Goal: Find specific page/section: Find specific page/section

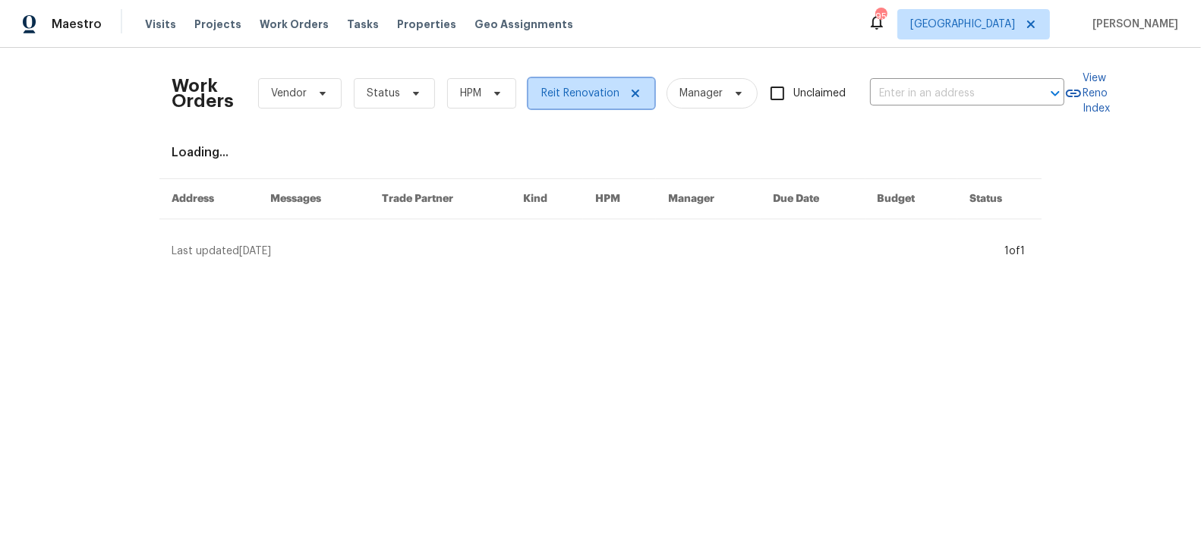
click at [632, 93] on icon at bounding box center [636, 94] width 8 height 8
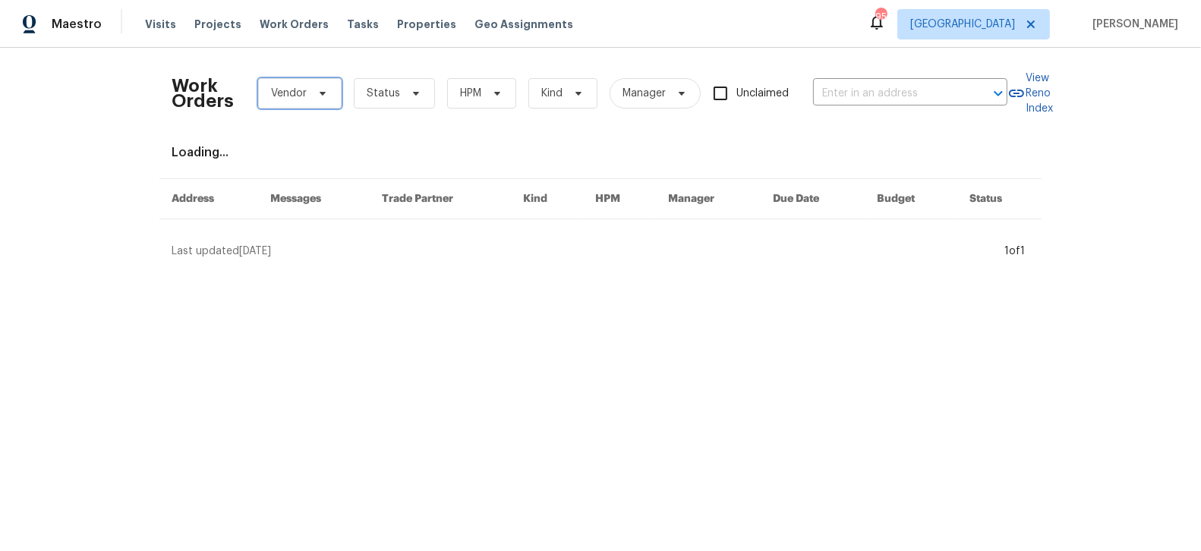
click at [309, 93] on span "Vendor" at bounding box center [300, 93] width 84 height 30
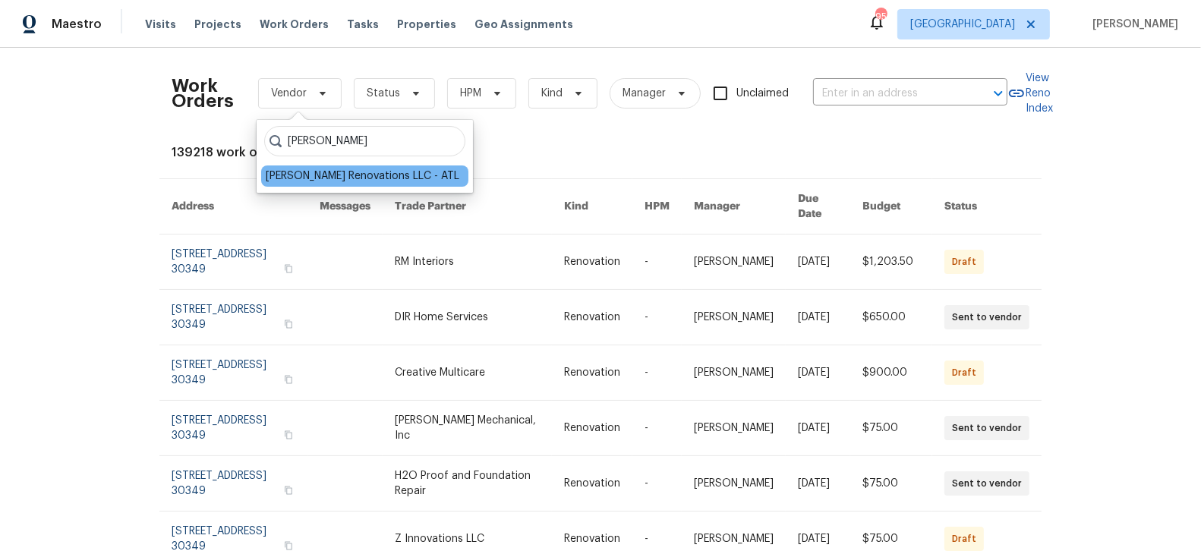
type input "[PERSON_NAME]"
click at [302, 177] on div "[PERSON_NAME] Renovations LLC - ATL" at bounding box center [363, 176] width 194 height 15
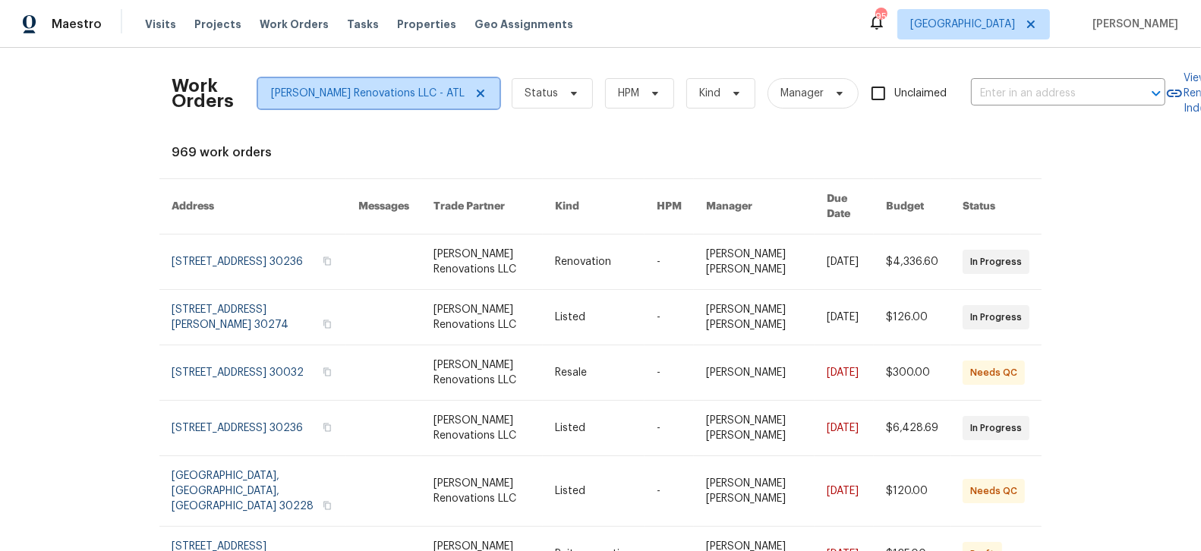
click at [477, 93] on icon at bounding box center [481, 94] width 8 height 8
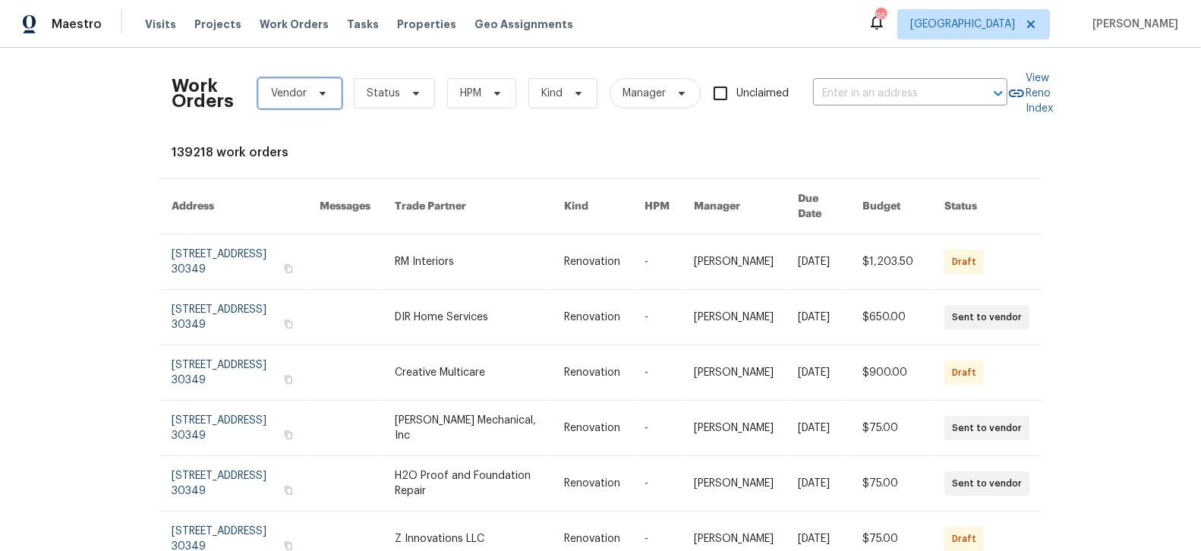
click at [302, 91] on span "Vendor" at bounding box center [289, 93] width 36 height 15
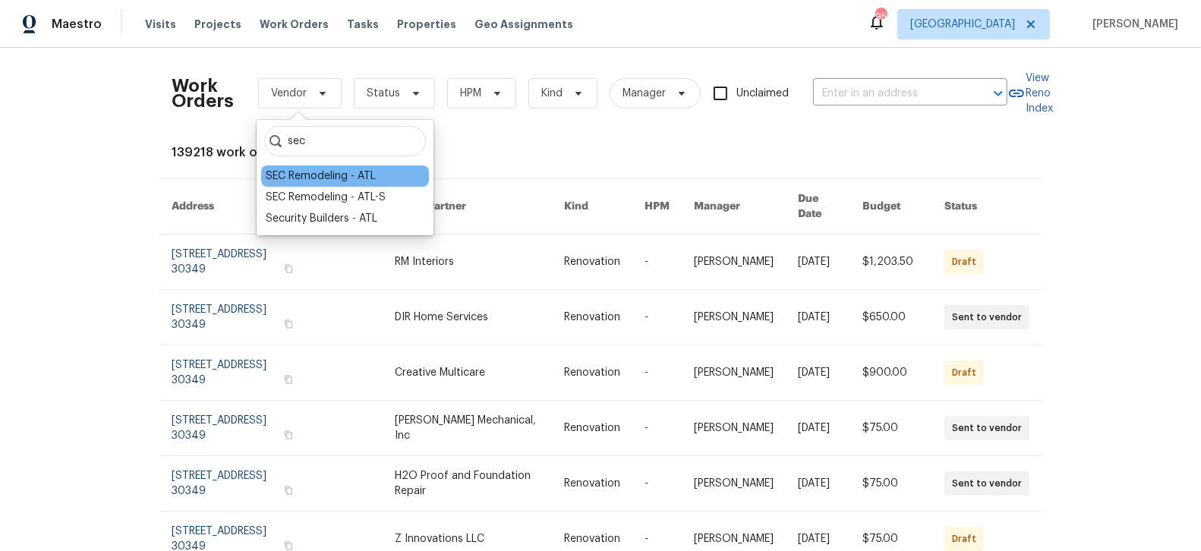
type input "sec"
click at [310, 178] on div "SEC Remodeling - ATL" at bounding box center [321, 176] width 110 height 15
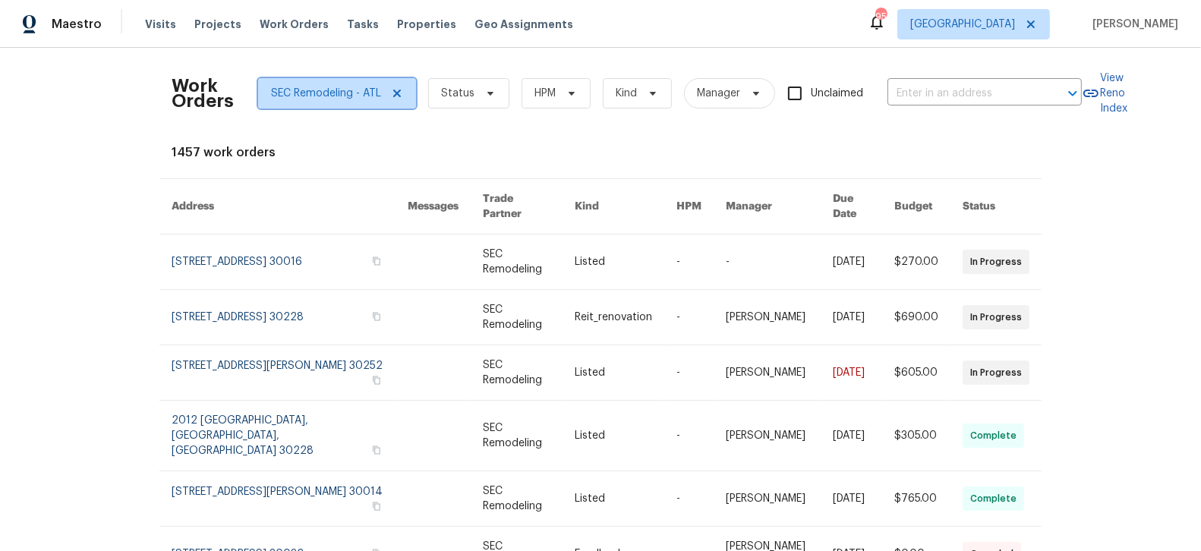
click at [404, 93] on span "SEC Remodeling - ATL" at bounding box center [337, 93] width 158 height 30
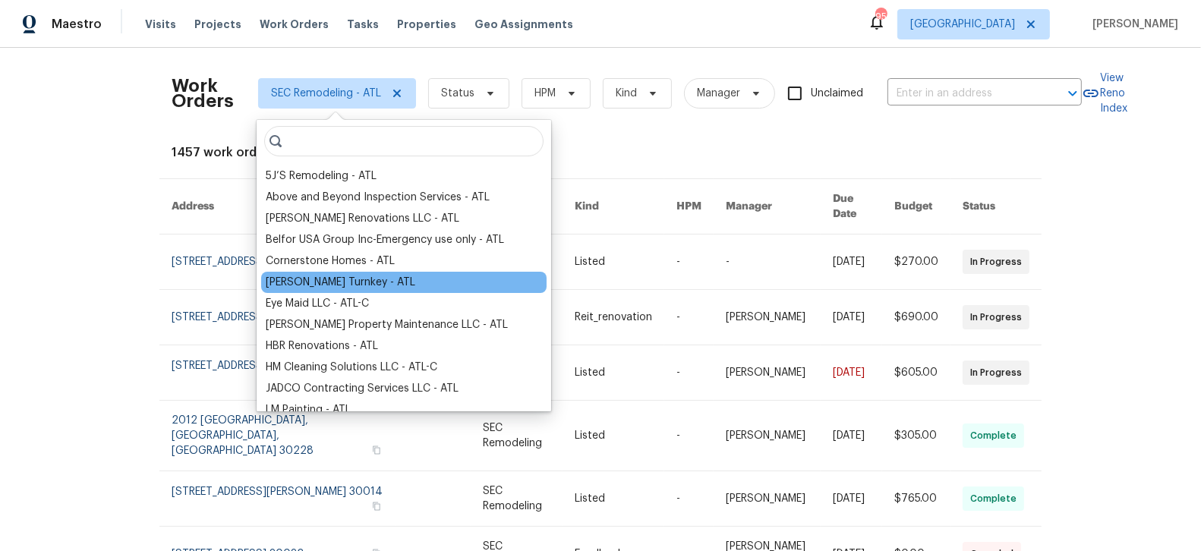
click at [326, 279] on div "[PERSON_NAME] Turnkey - ATL" at bounding box center [341, 282] width 150 height 15
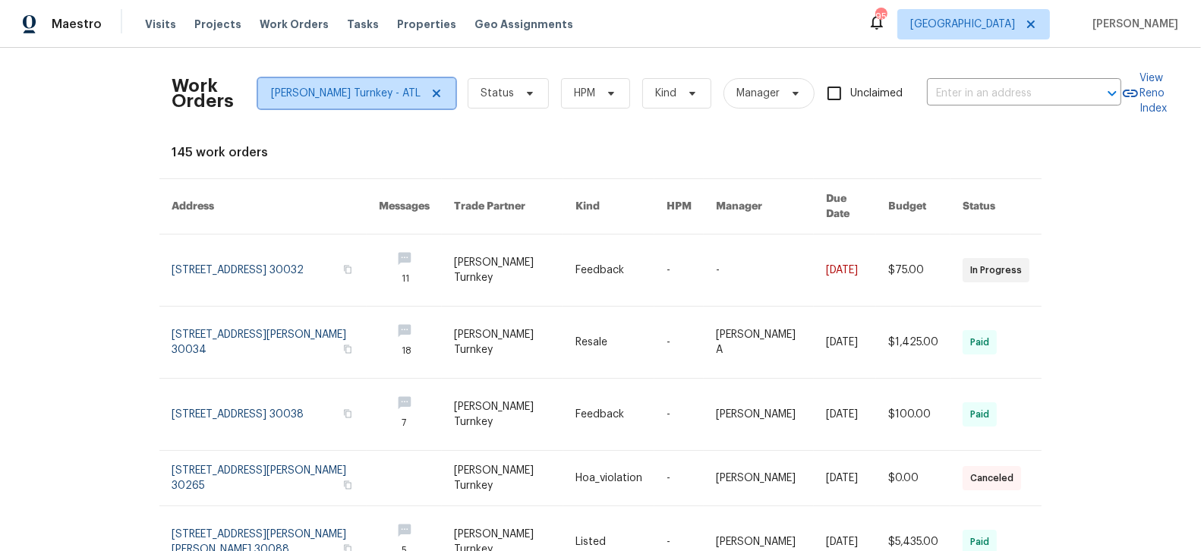
click at [430, 96] on icon at bounding box center [436, 93] width 12 height 12
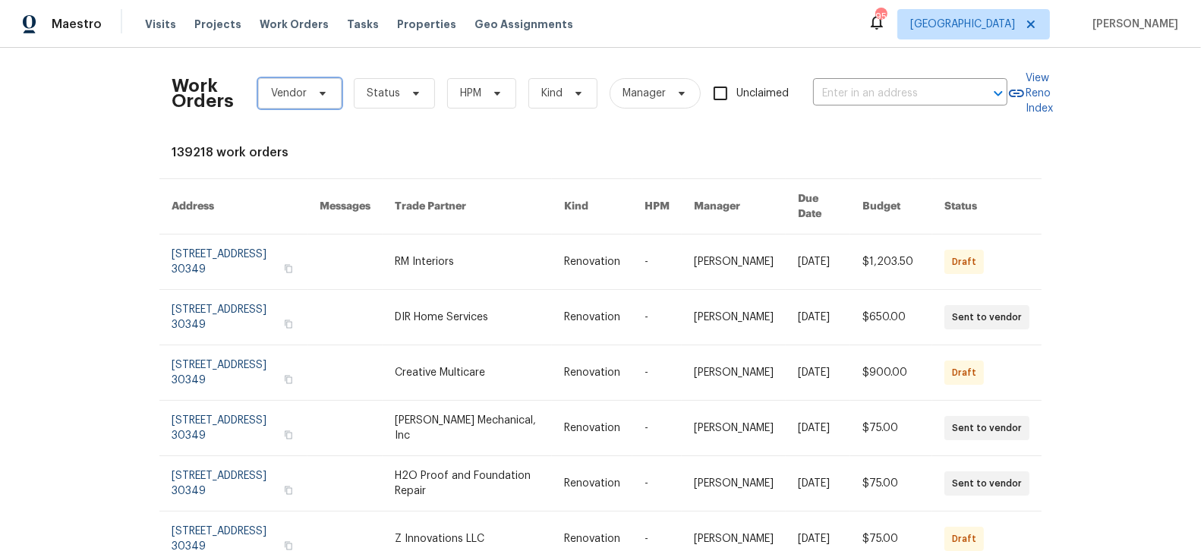
click at [318, 88] on icon at bounding box center [323, 93] width 12 height 12
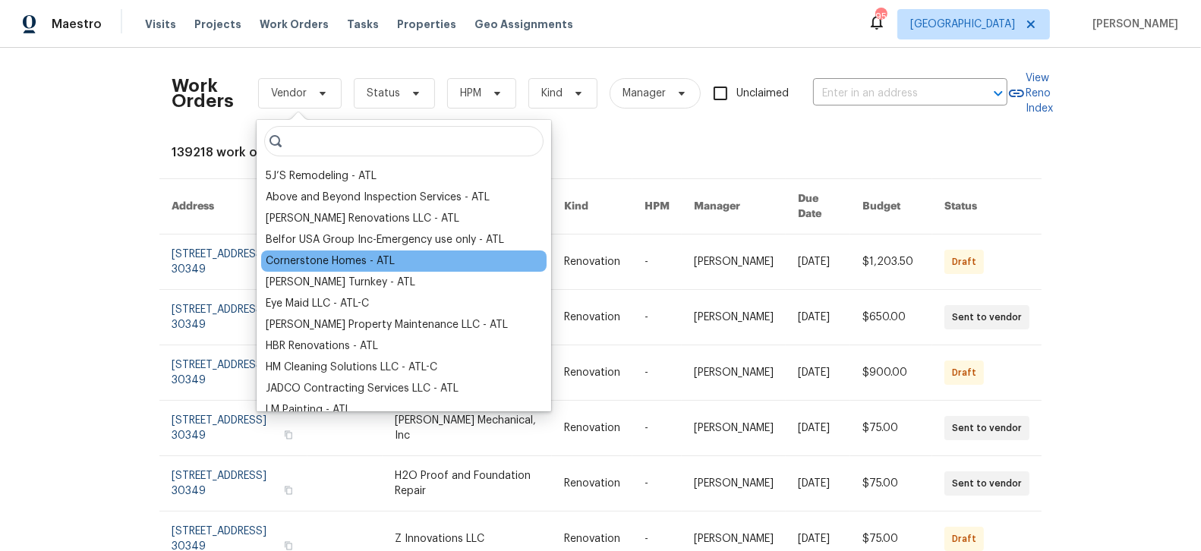
click at [305, 257] on div "Cornerstone Homes - ATL" at bounding box center [330, 261] width 129 height 15
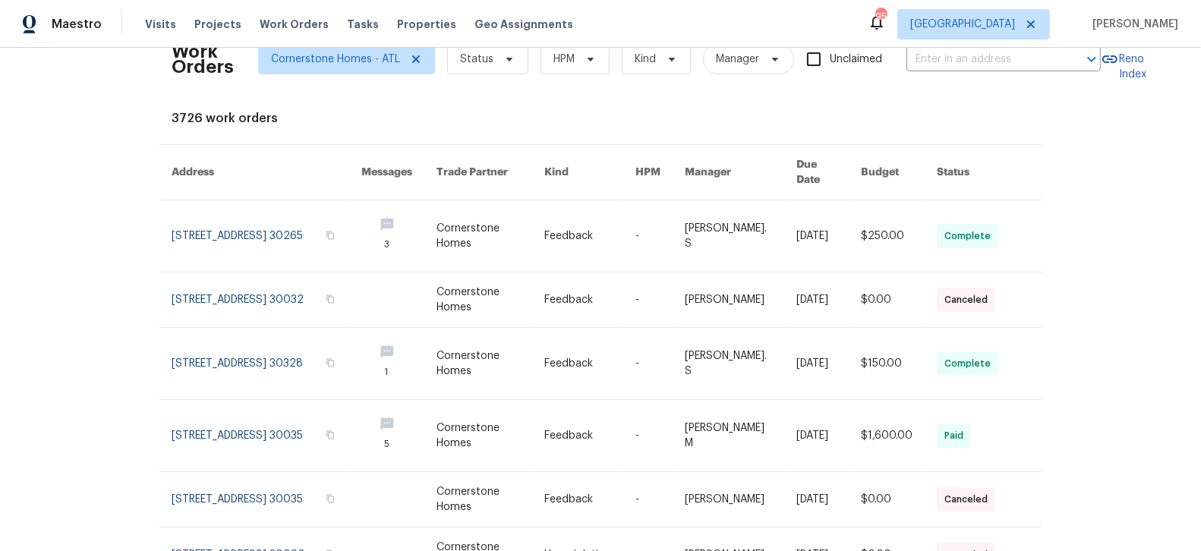
scroll to position [30, 0]
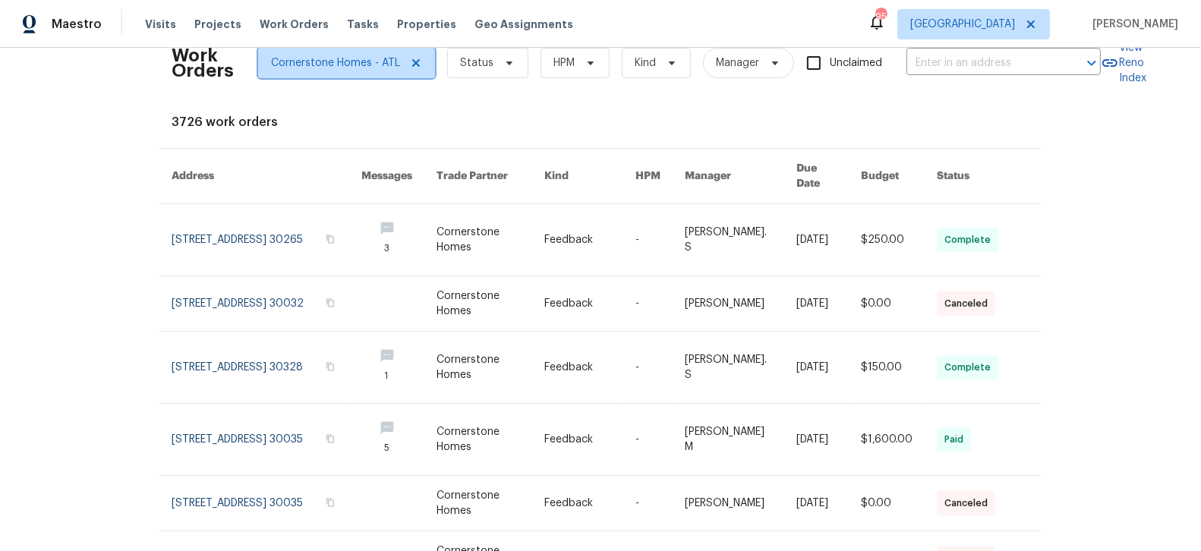
click at [412, 65] on icon at bounding box center [416, 63] width 12 height 12
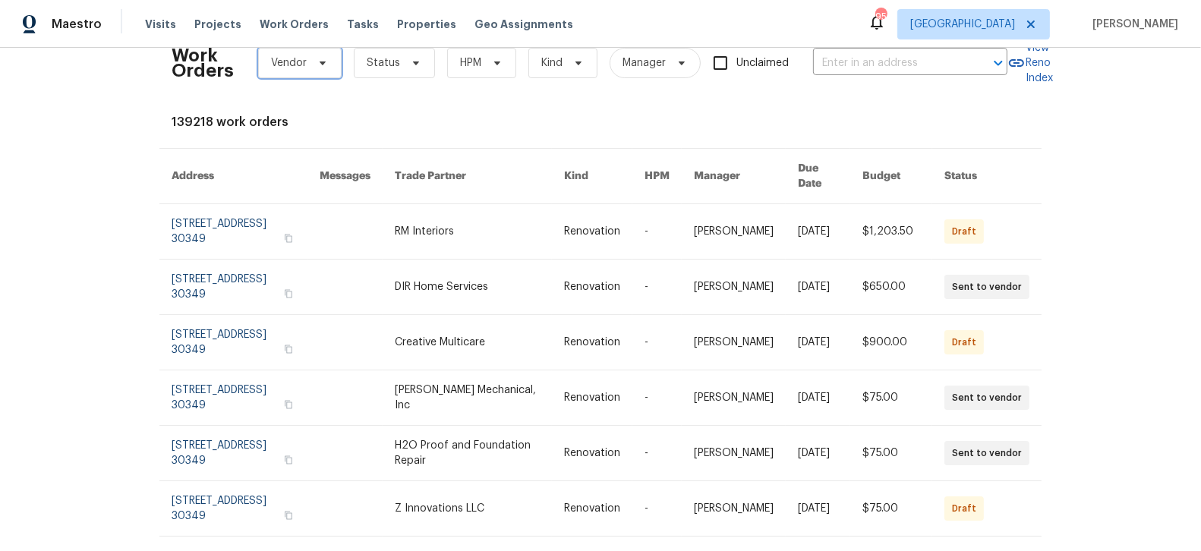
click at [325, 64] on icon at bounding box center [323, 63] width 12 height 12
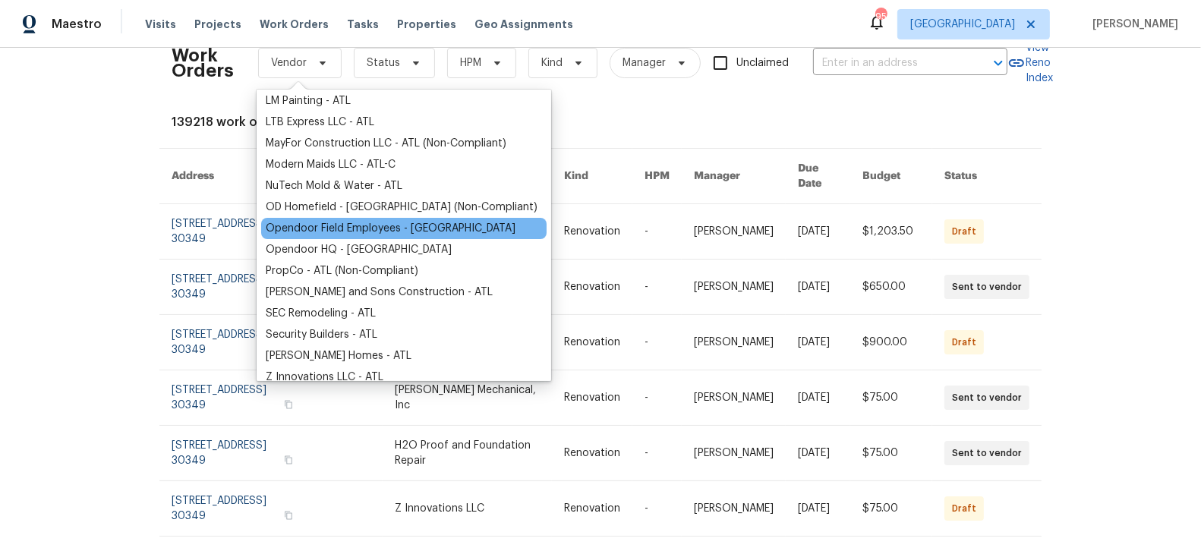
scroll to position [290, 0]
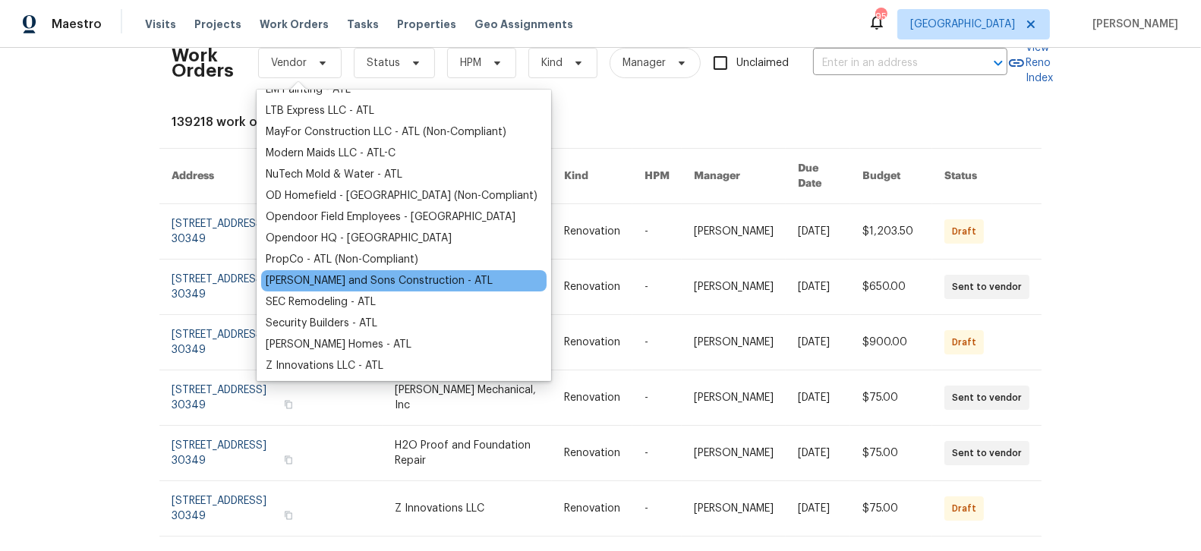
click at [323, 282] on div "[PERSON_NAME] and Sons Construction - ATL" at bounding box center [379, 280] width 227 height 15
